Goal: Task Accomplishment & Management: Use online tool/utility

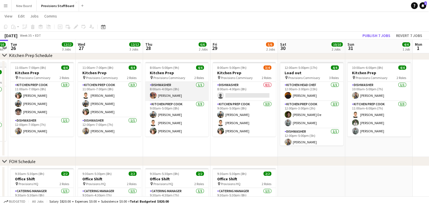
scroll to position [121, 0]
